Goal: Communication & Community: Share content

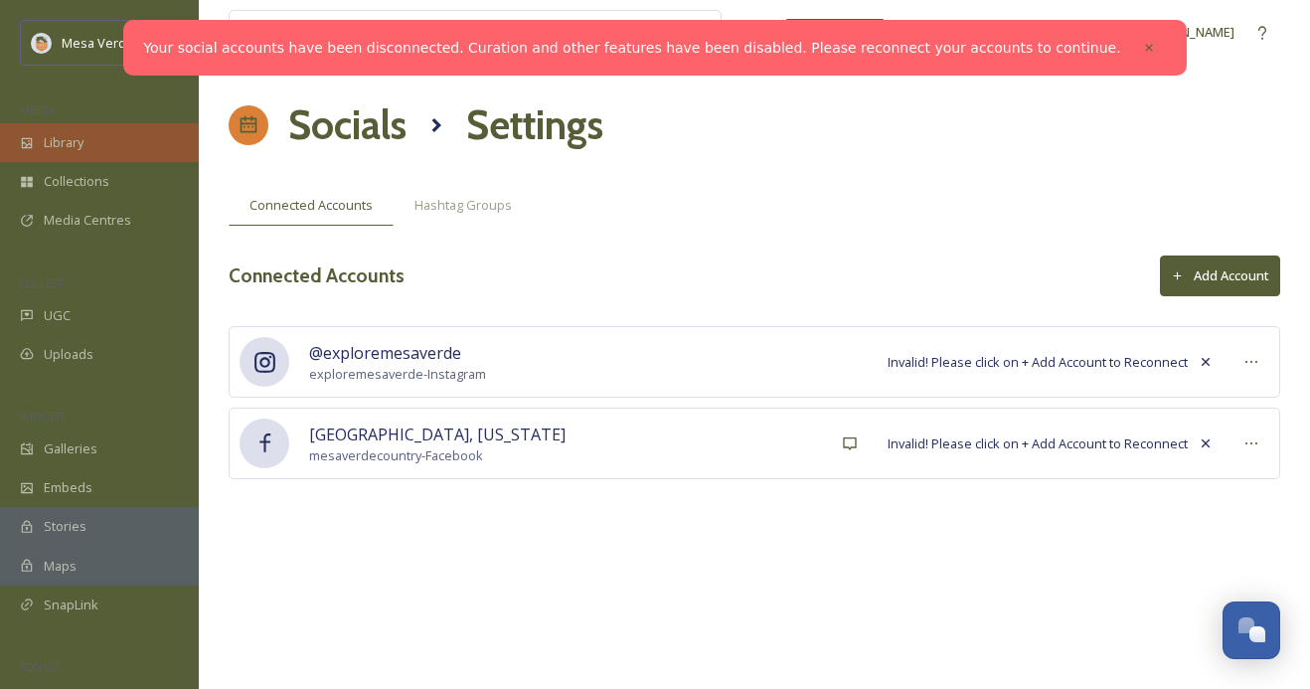
click at [81, 148] on span "Library" at bounding box center [64, 142] width 40 height 19
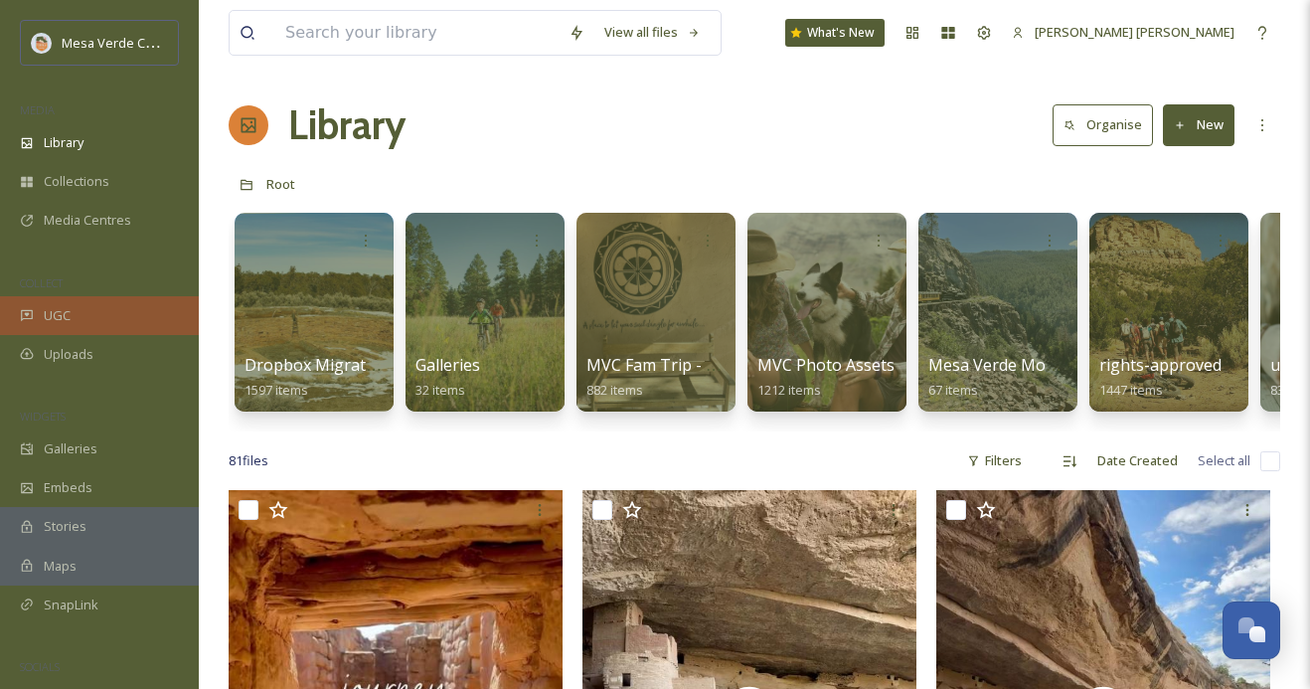
click at [123, 324] on div "UGC" at bounding box center [99, 315] width 199 height 39
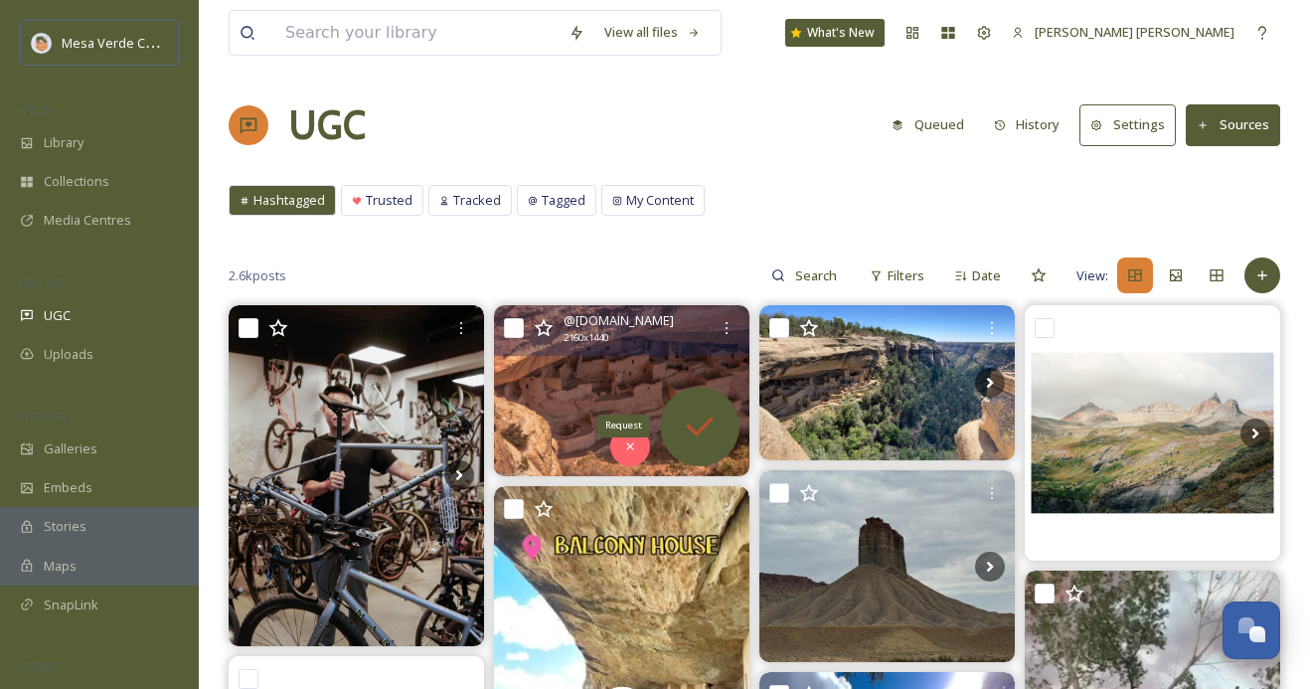
click at [693, 420] on icon at bounding box center [700, 427] width 40 height 40
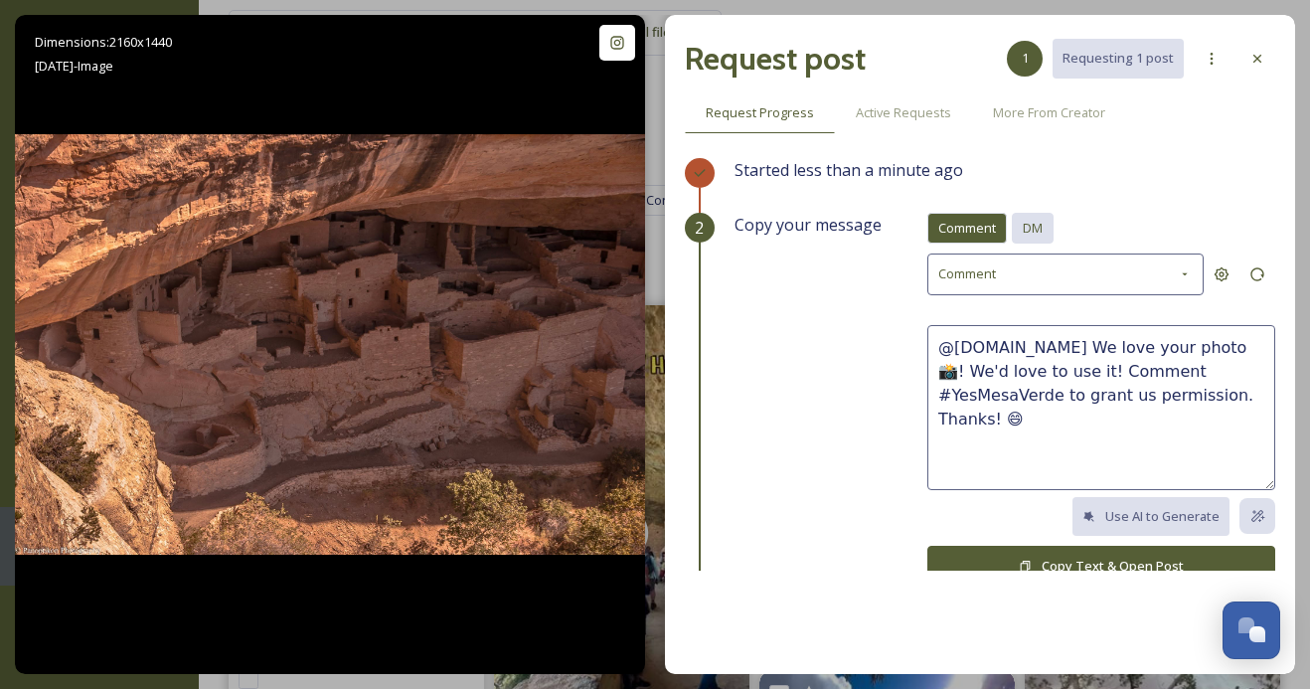
click at [1043, 222] on span "DM" at bounding box center [1033, 228] width 20 height 19
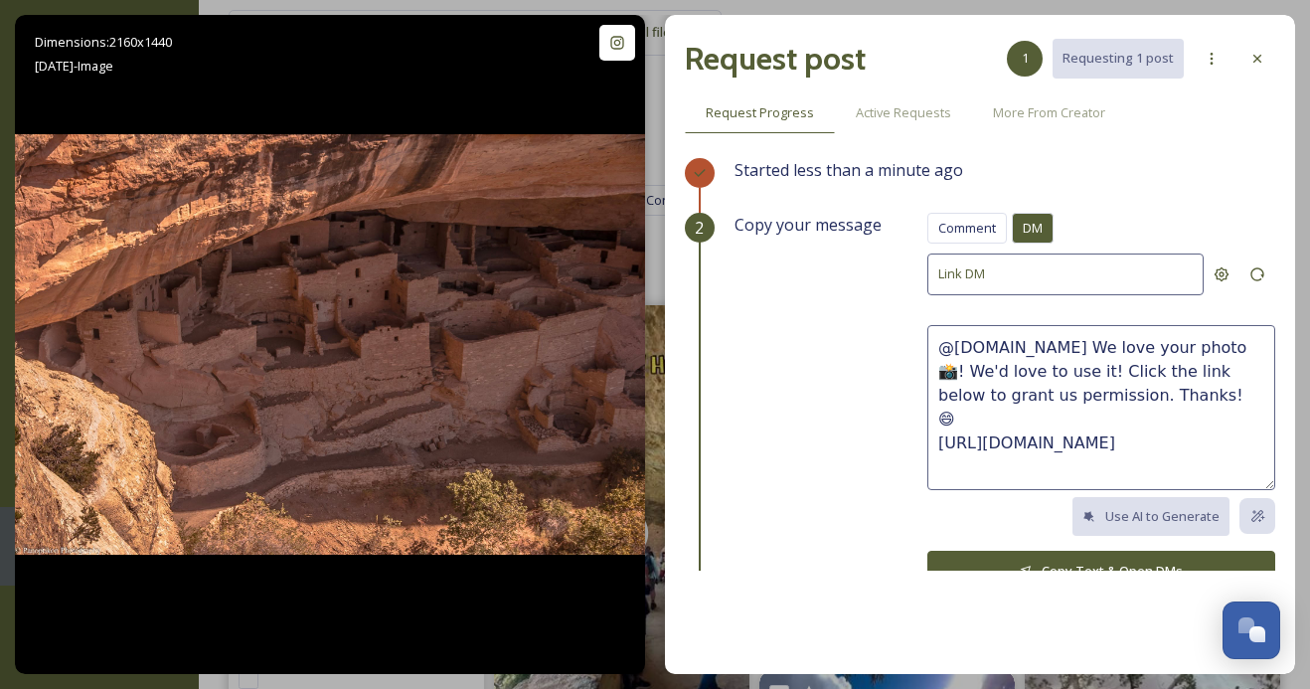
drag, startPoint x: 1231, startPoint y: 396, endPoint x: 946, endPoint y: 376, distance: 285.9
click at [947, 376] on textarea "@[DOMAIN_NAME] We love your photo 📸! We'd love to use it! Click the link below …" at bounding box center [1101, 407] width 348 height 165
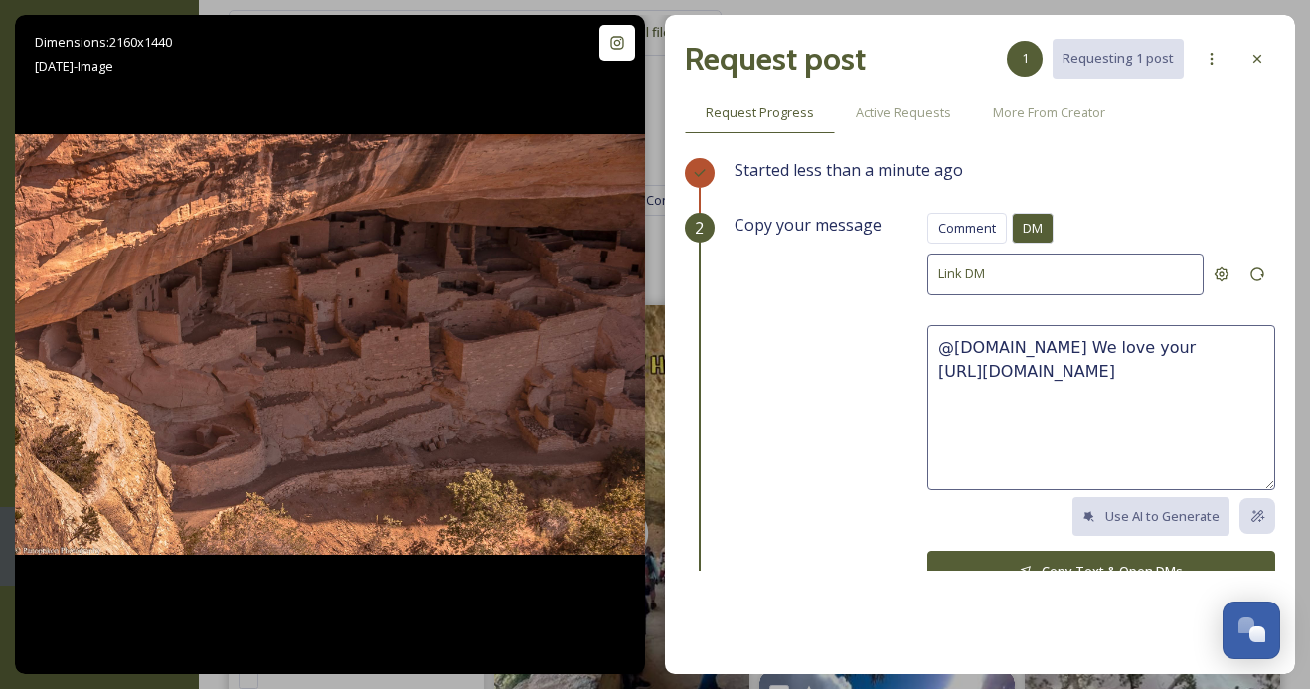
drag, startPoint x: 1237, startPoint y: 341, endPoint x: 1137, endPoint y: 338, distance: 100.4
click at [1138, 338] on textarea "@[DOMAIN_NAME] We love your [URL][DOMAIN_NAME]" at bounding box center [1101, 407] width 348 height 165
paste textarea "This photo is beautiful, great capture! We'd love to share it on our socials, w…"
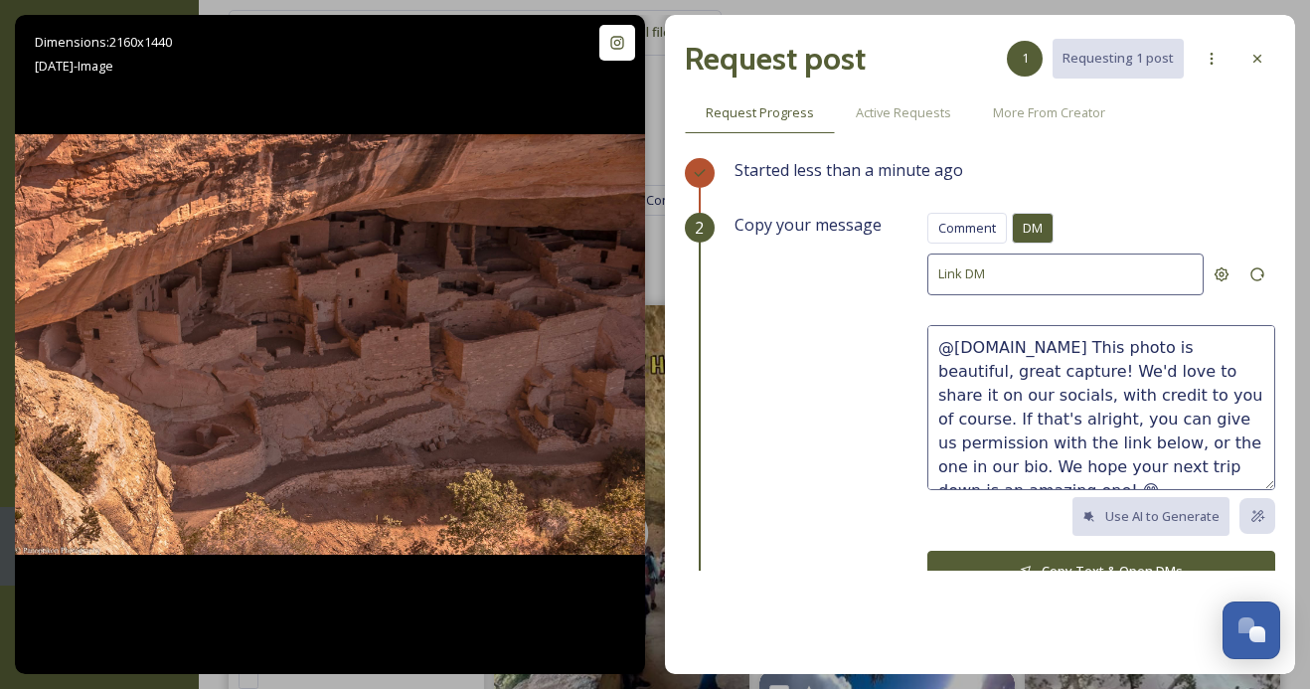
scroll to position [12, 0]
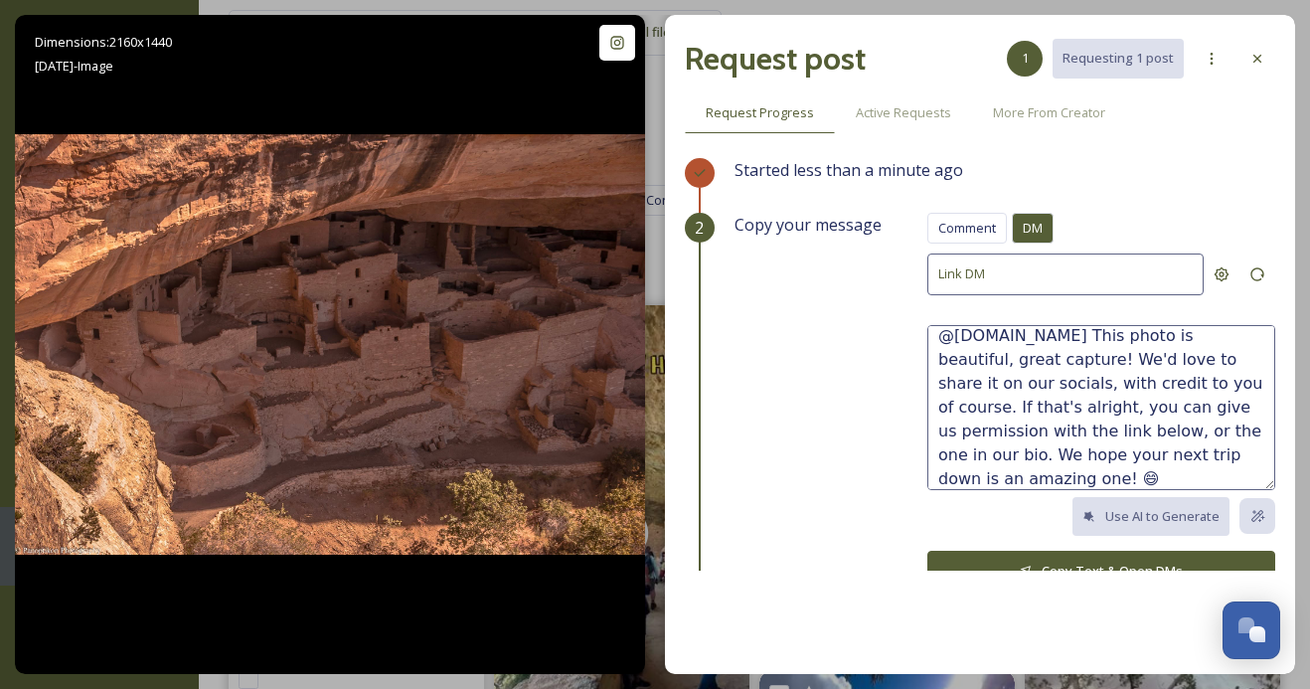
type textarea "@[DOMAIN_NAME] This photo is beautiful, great capture! We'd love to share it on…"
click at [1108, 556] on button "Copy Text & Open DMs" at bounding box center [1101, 571] width 348 height 41
